Goal: Task Accomplishment & Management: Use online tool/utility

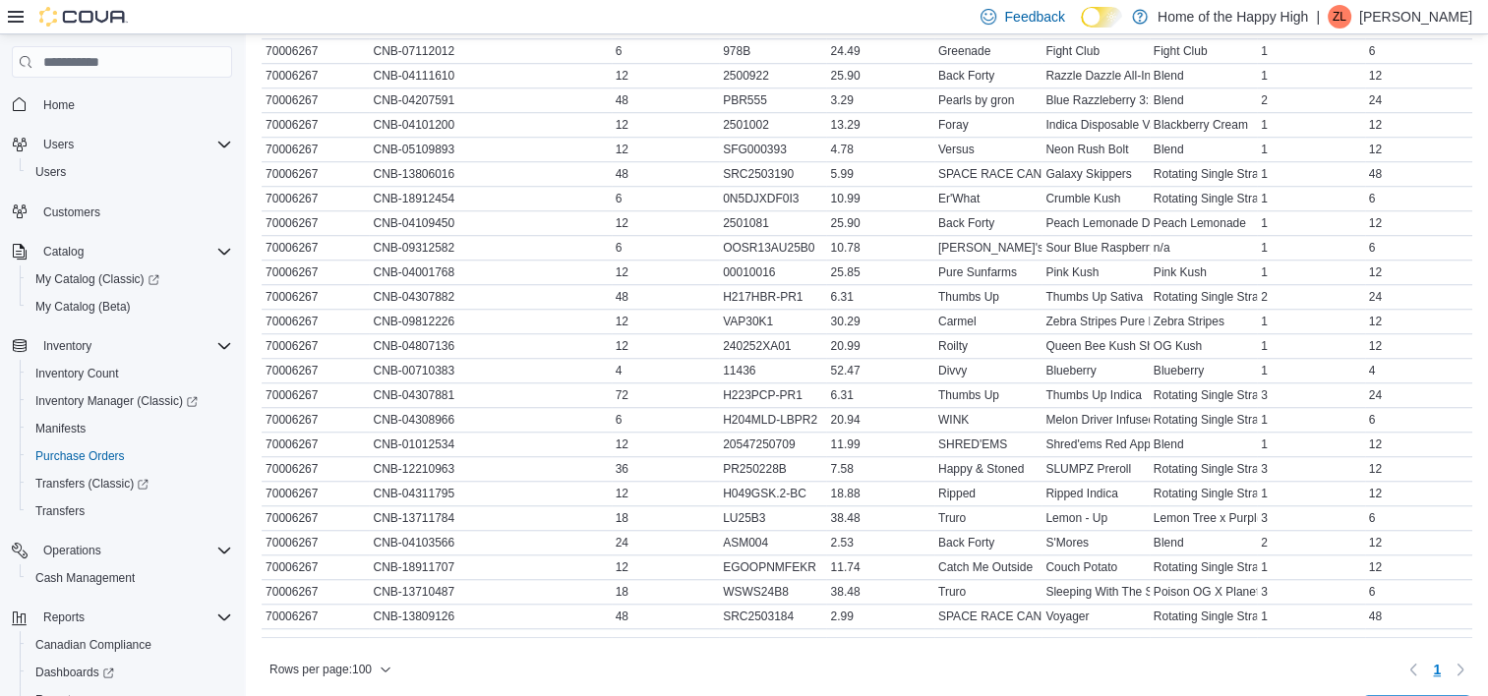
scroll to position [1557, 0]
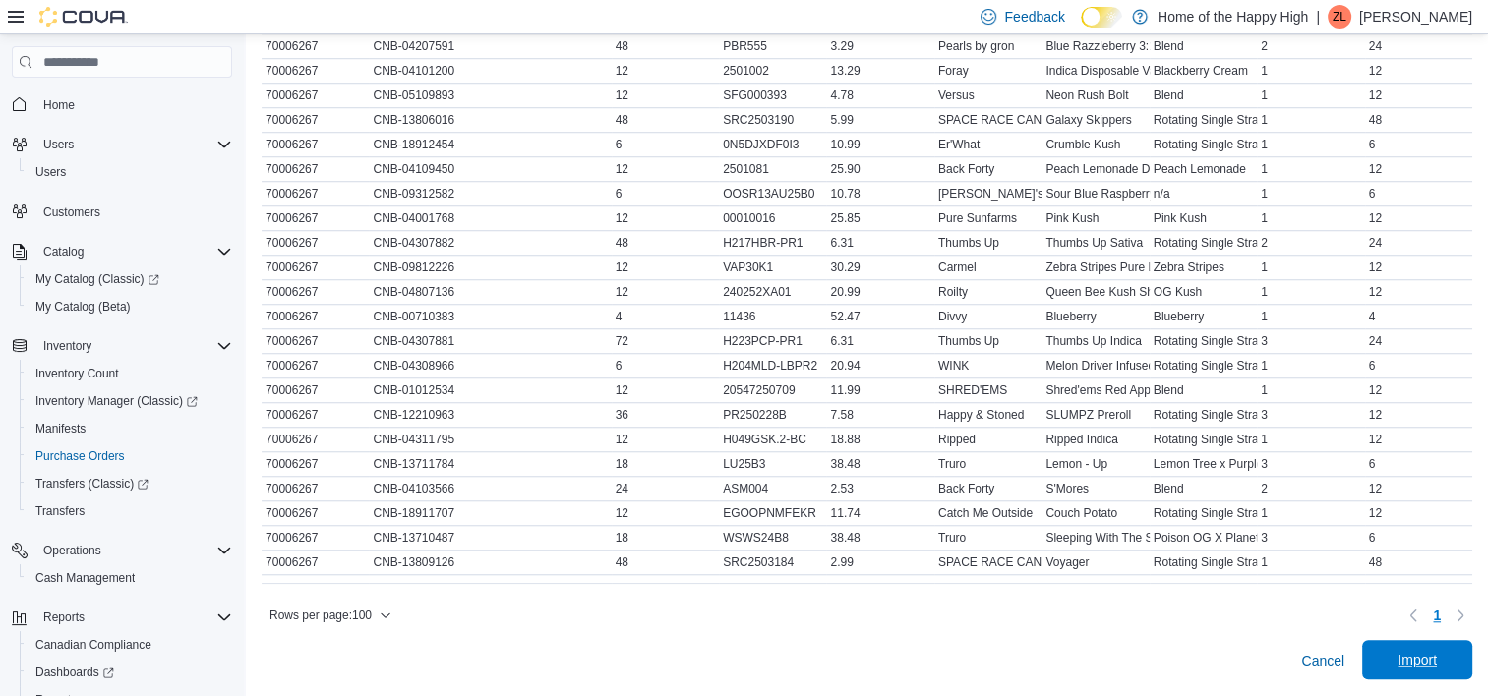
click at [1437, 656] on span "Import" at bounding box center [1417, 660] width 39 height 20
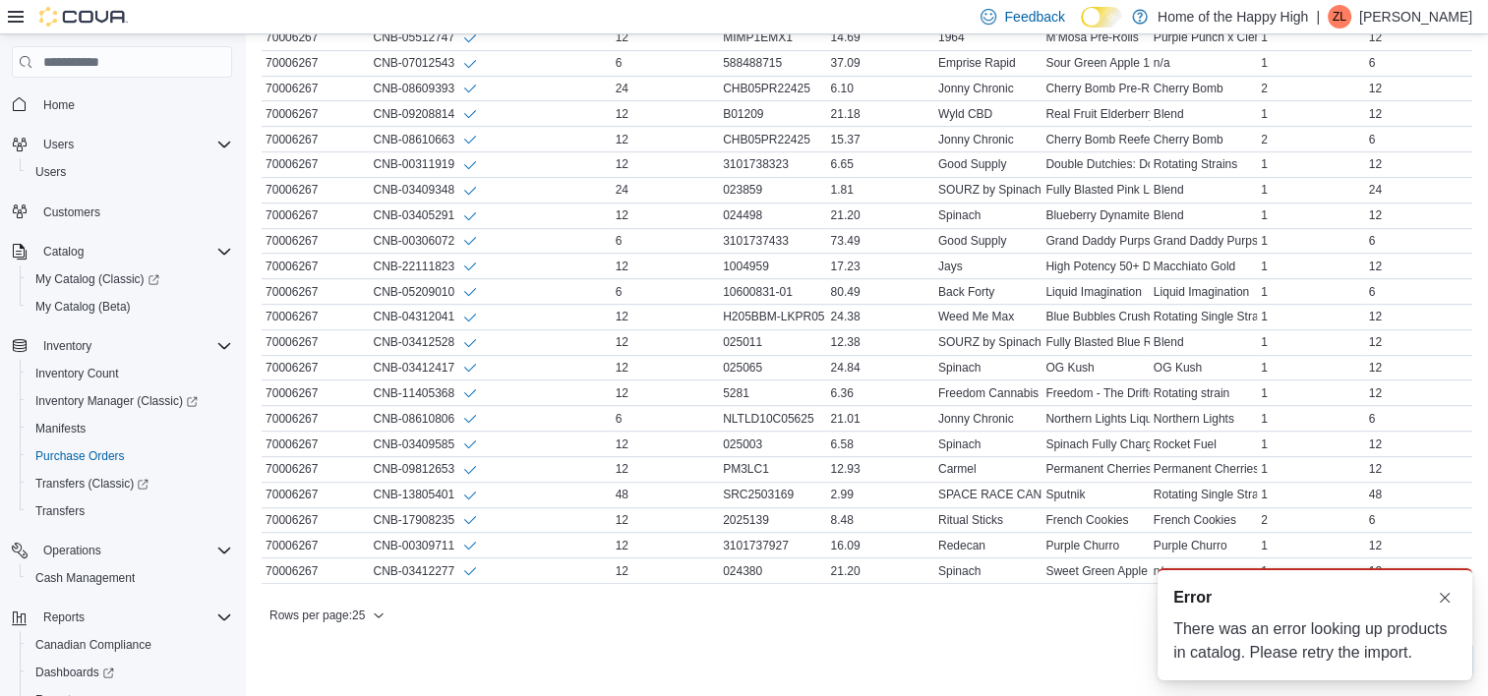
scroll to position [0, 0]
click at [1442, 594] on button "Dismiss toast" at bounding box center [1445, 597] width 24 height 24
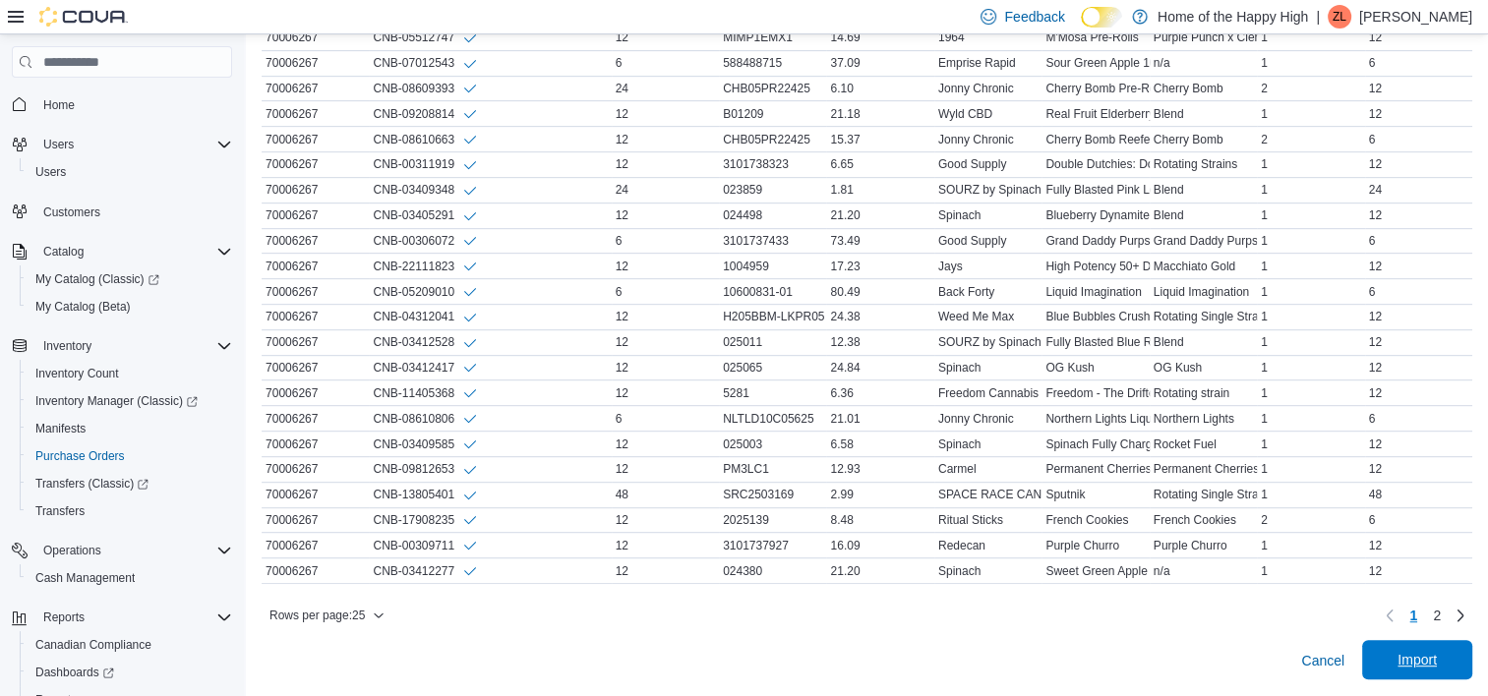
click at [1421, 676] on span "Import" at bounding box center [1417, 659] width 87 height 39
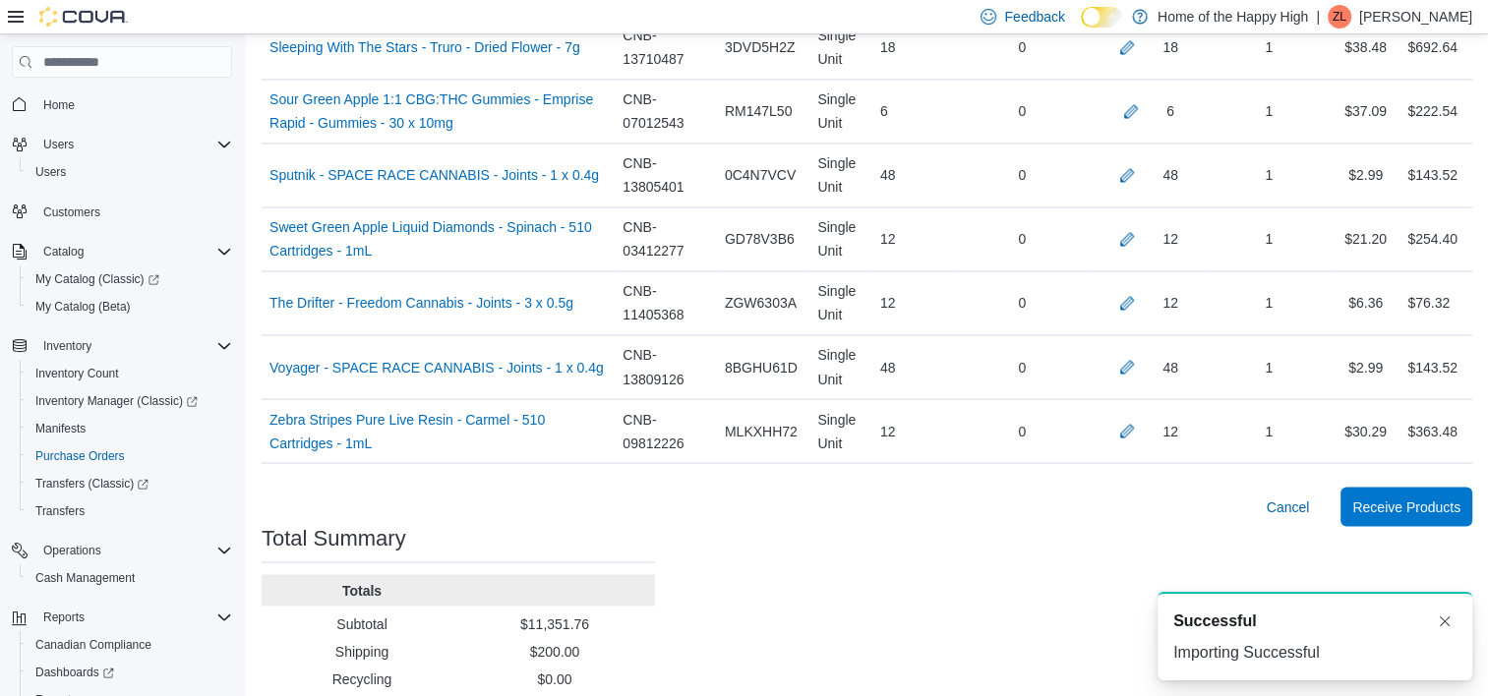
scroll to position [3420, 0]
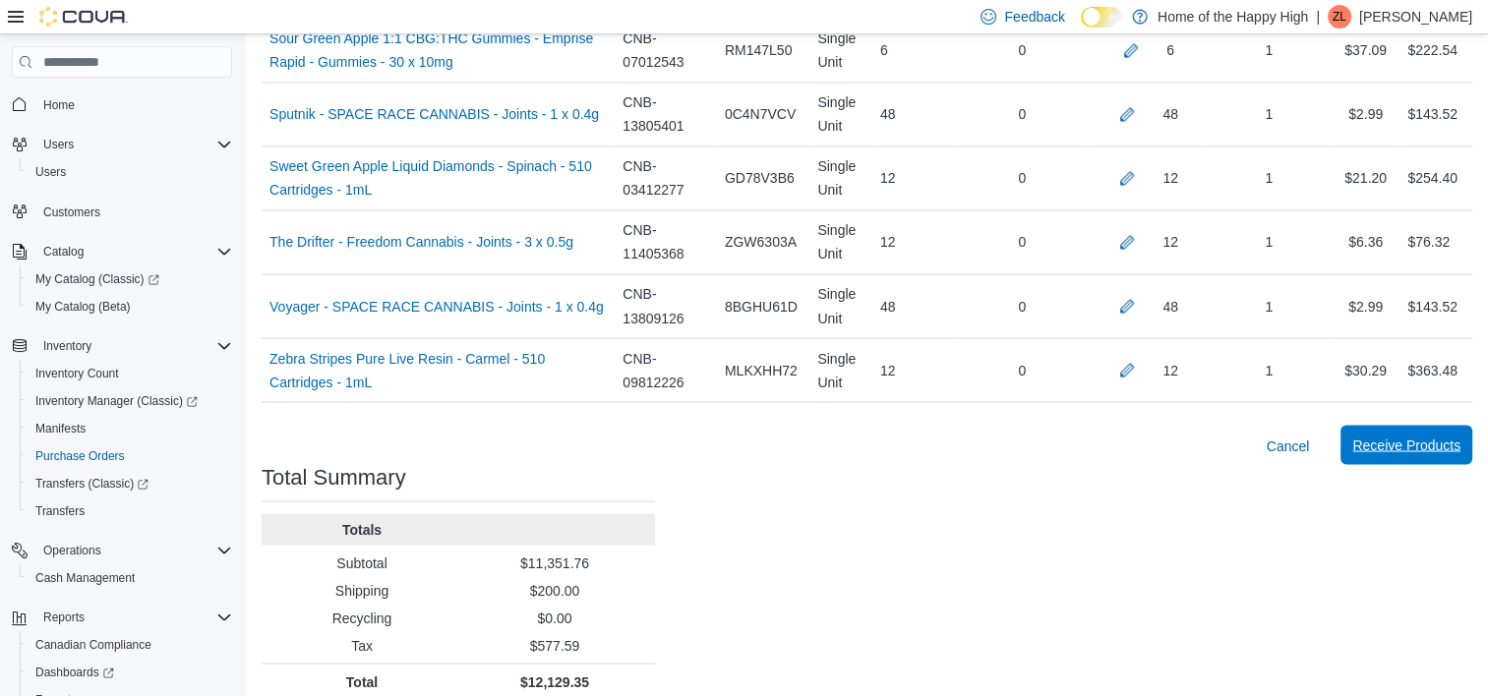
click at [1399, 435] on span "Receive Products" at bounding box center [1406, 445] width 108 height 20
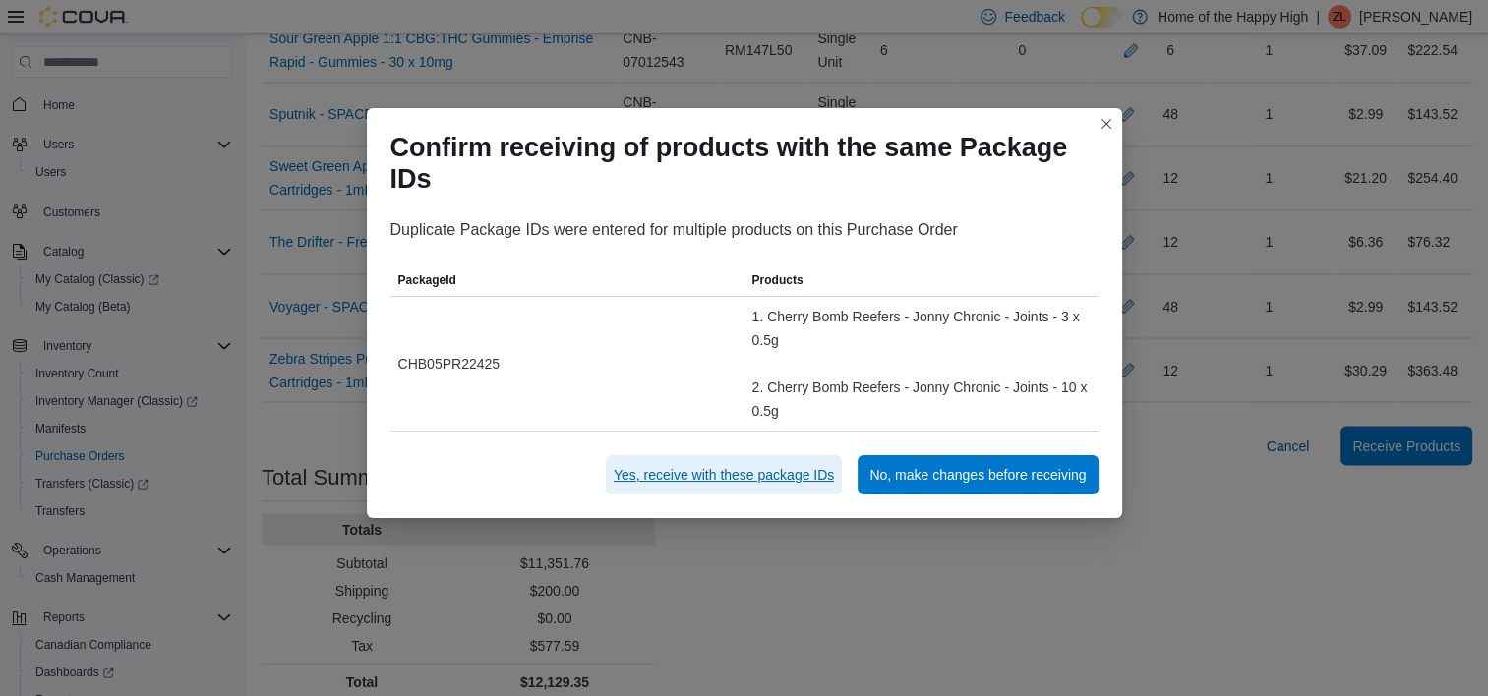
click at [757, 476] on span "Yes, receive with these package IDs" at bounding box center [724, 475] width 220 height 20
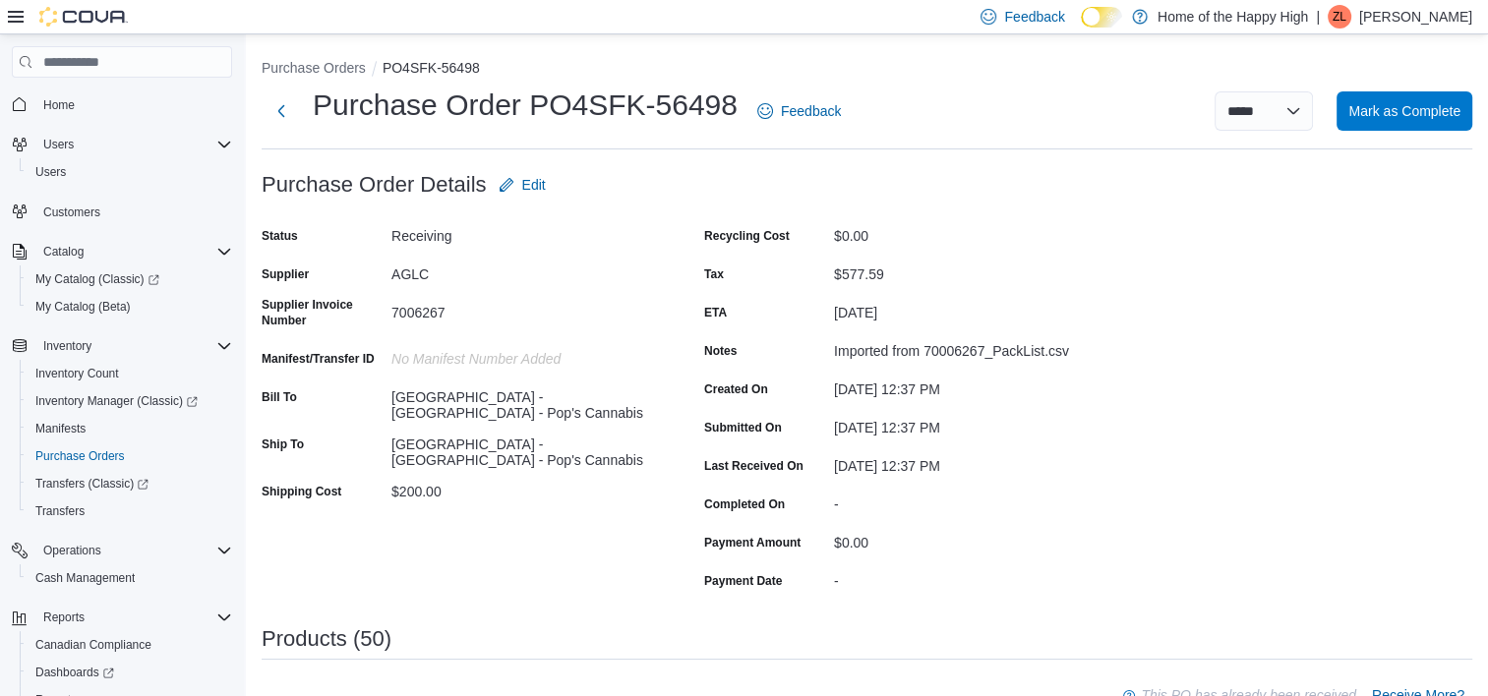
scroll to position [8, 0]
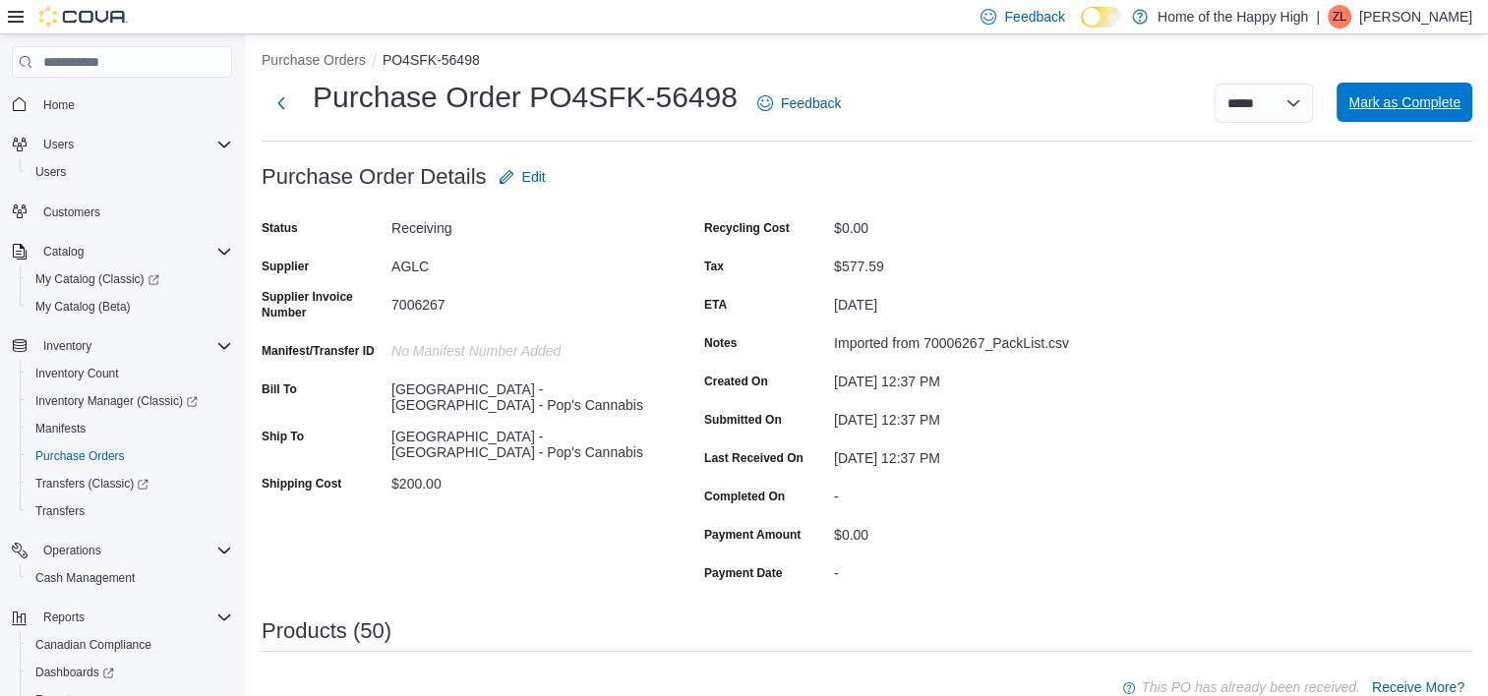
click at [1393, 118] on span "Mark as Complete" at bounding box center [1404, 102] width 112 height 39
